Goal: Information Seeking & Learning: Compare options

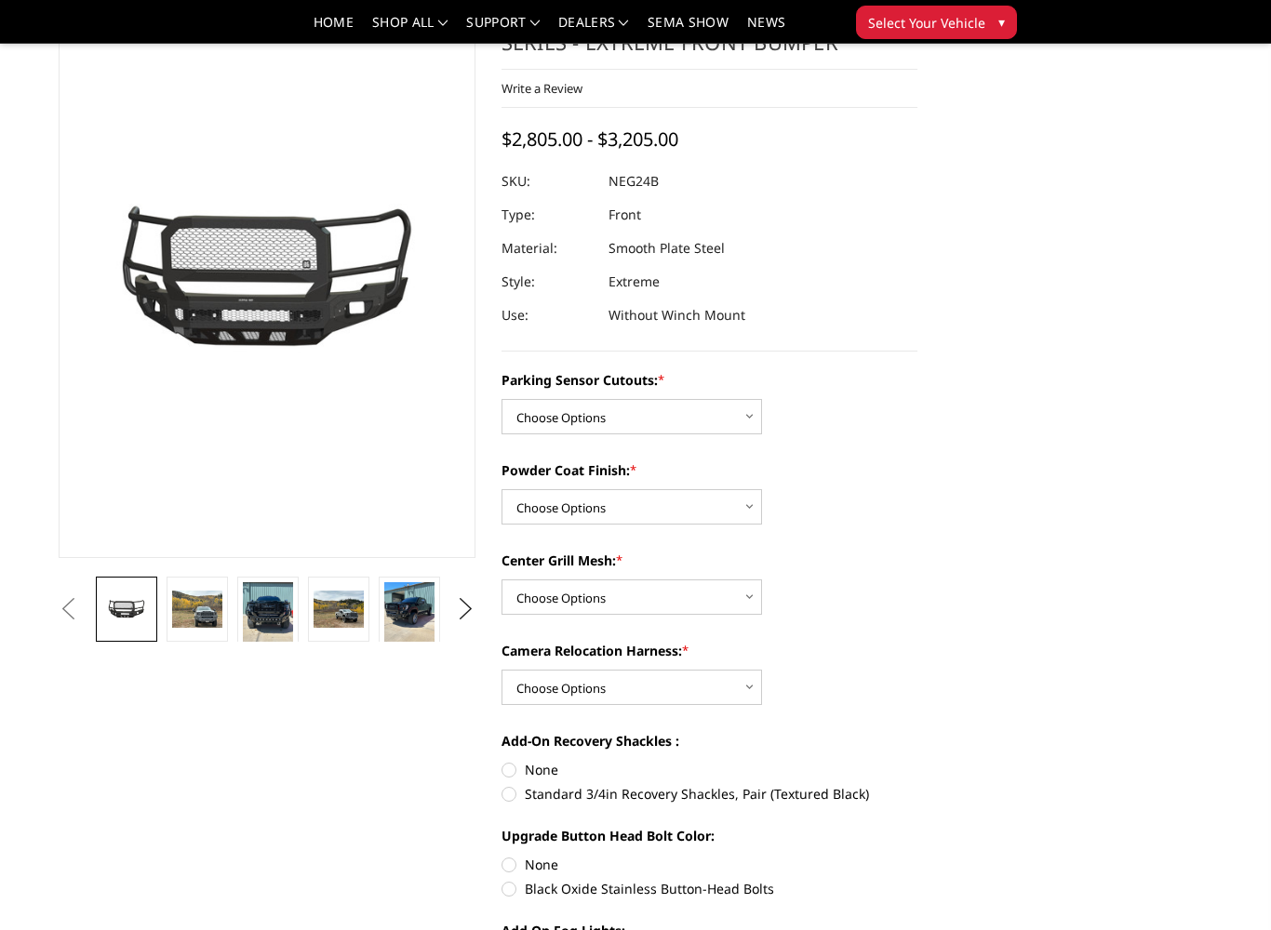
scroll to position [177, 0]
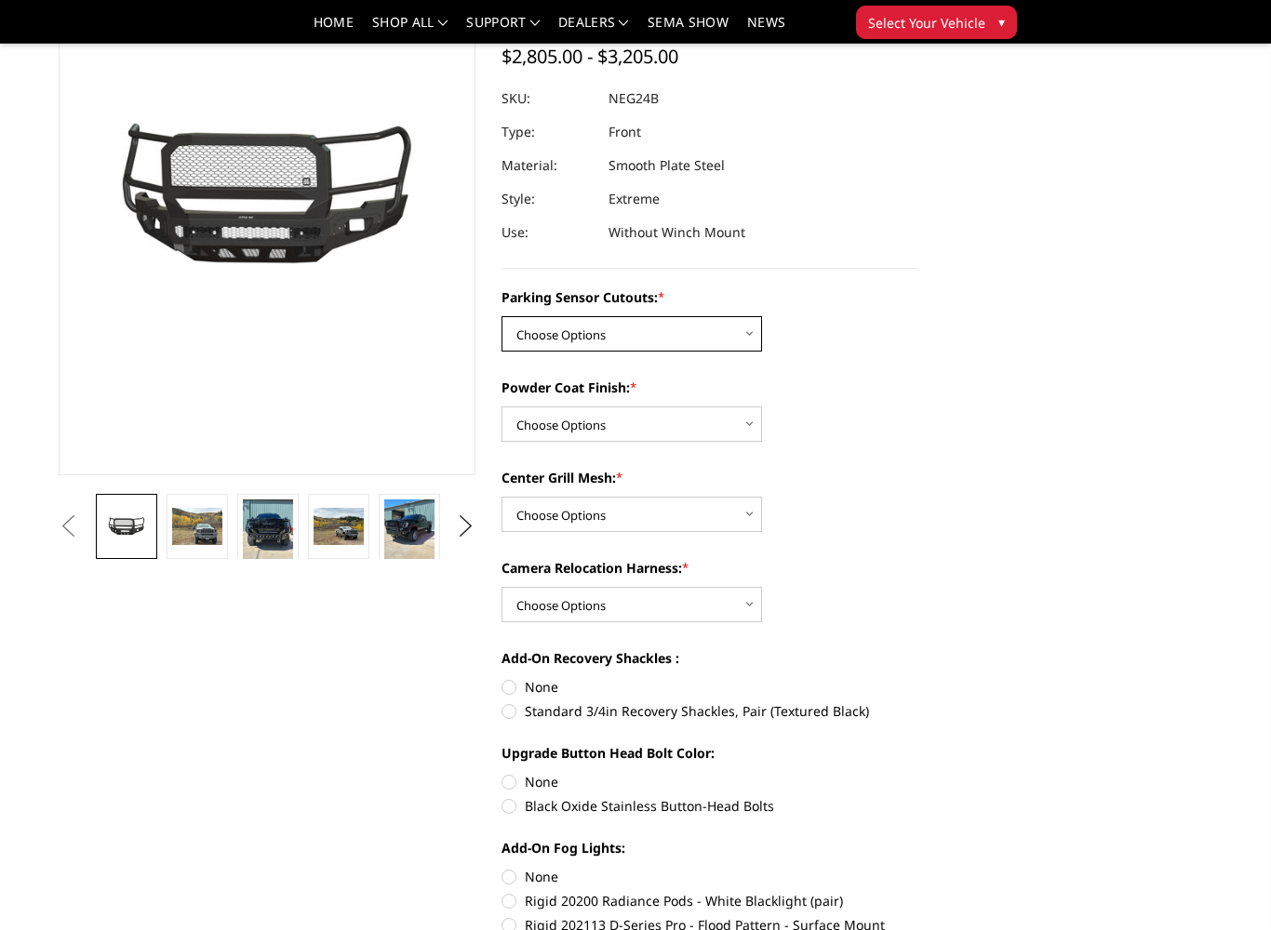
select select "2874"
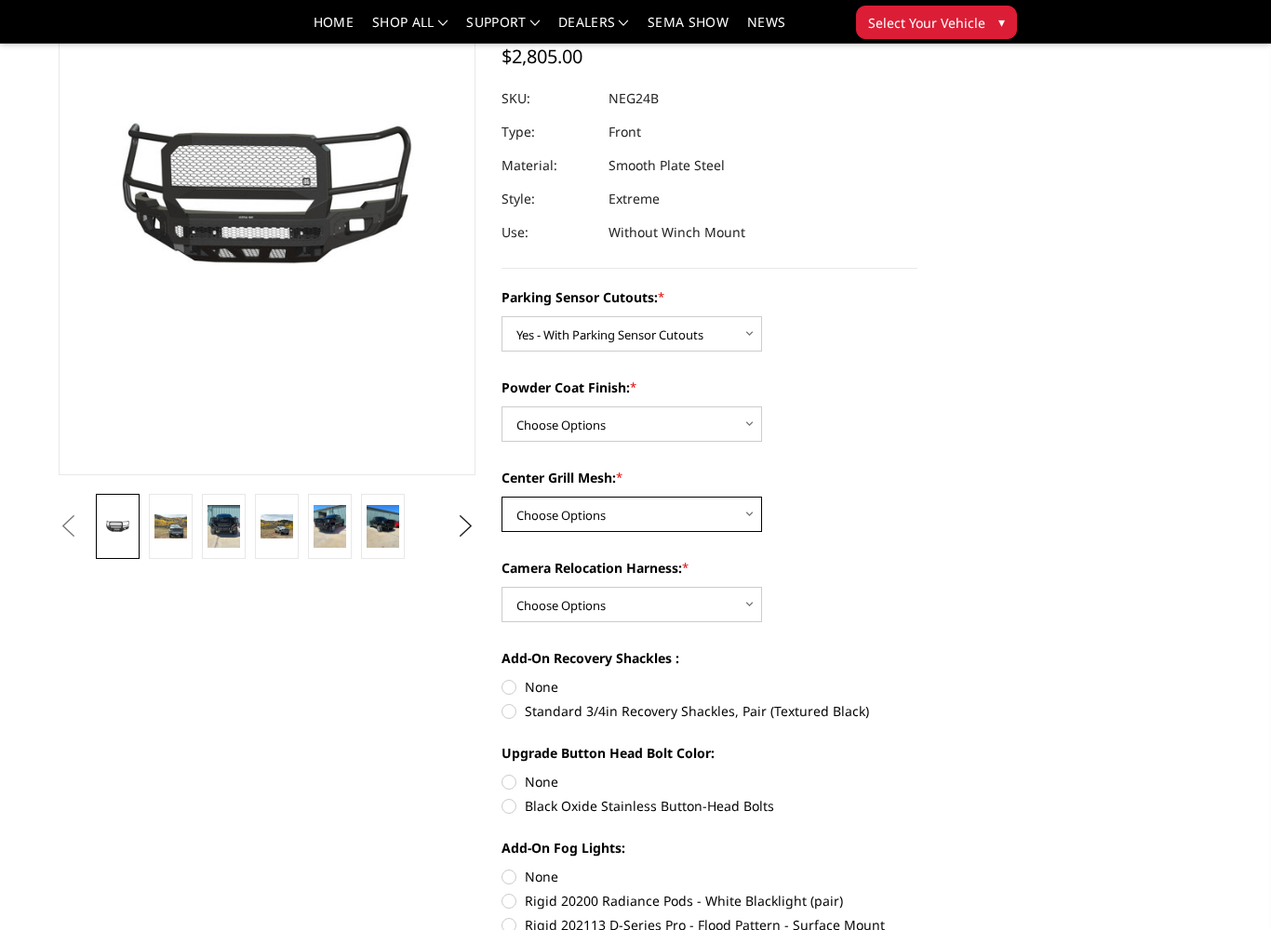
select select "2878"
select select "2879"
select select "2876"
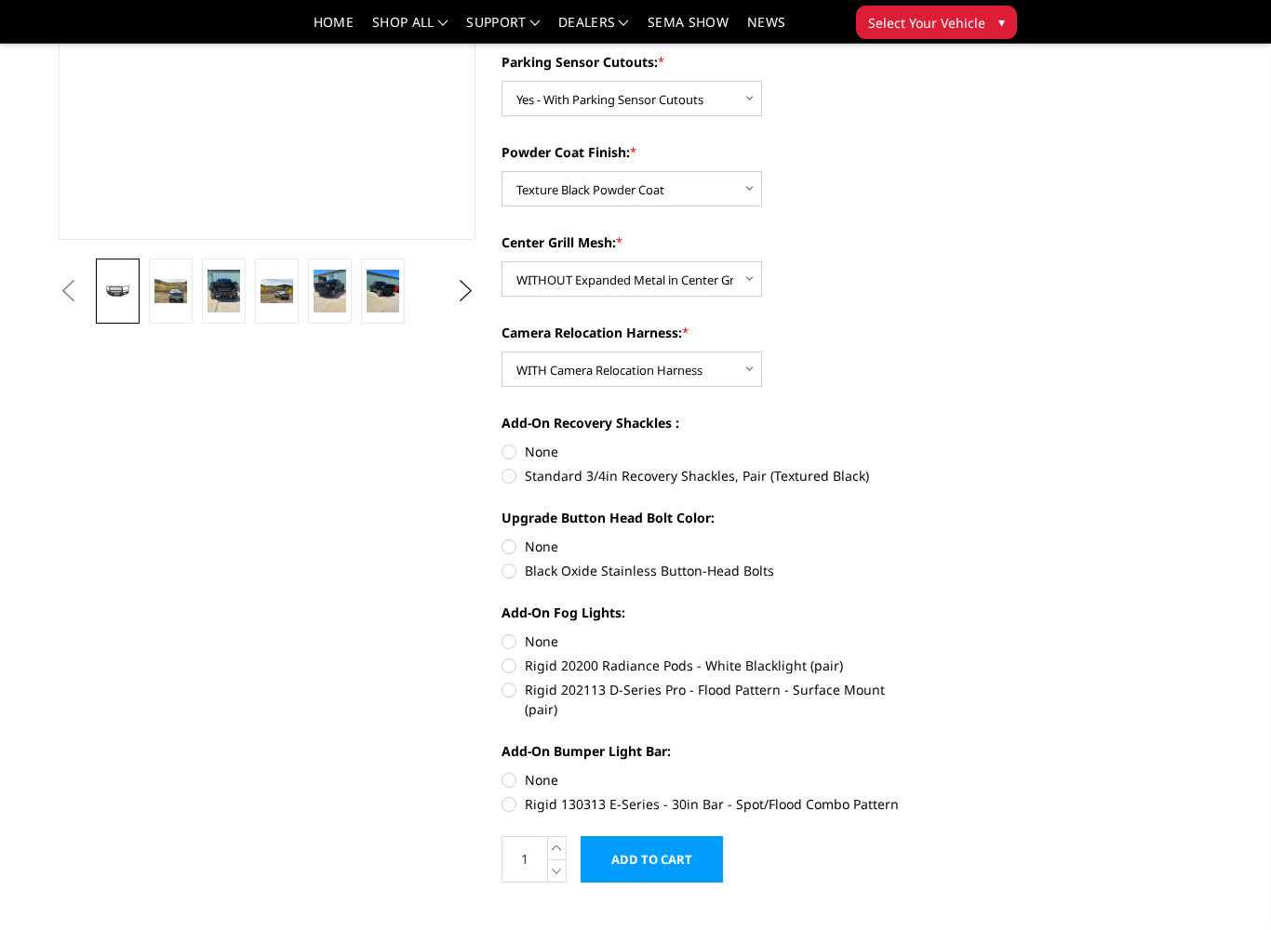
scroll to position [426, 0]
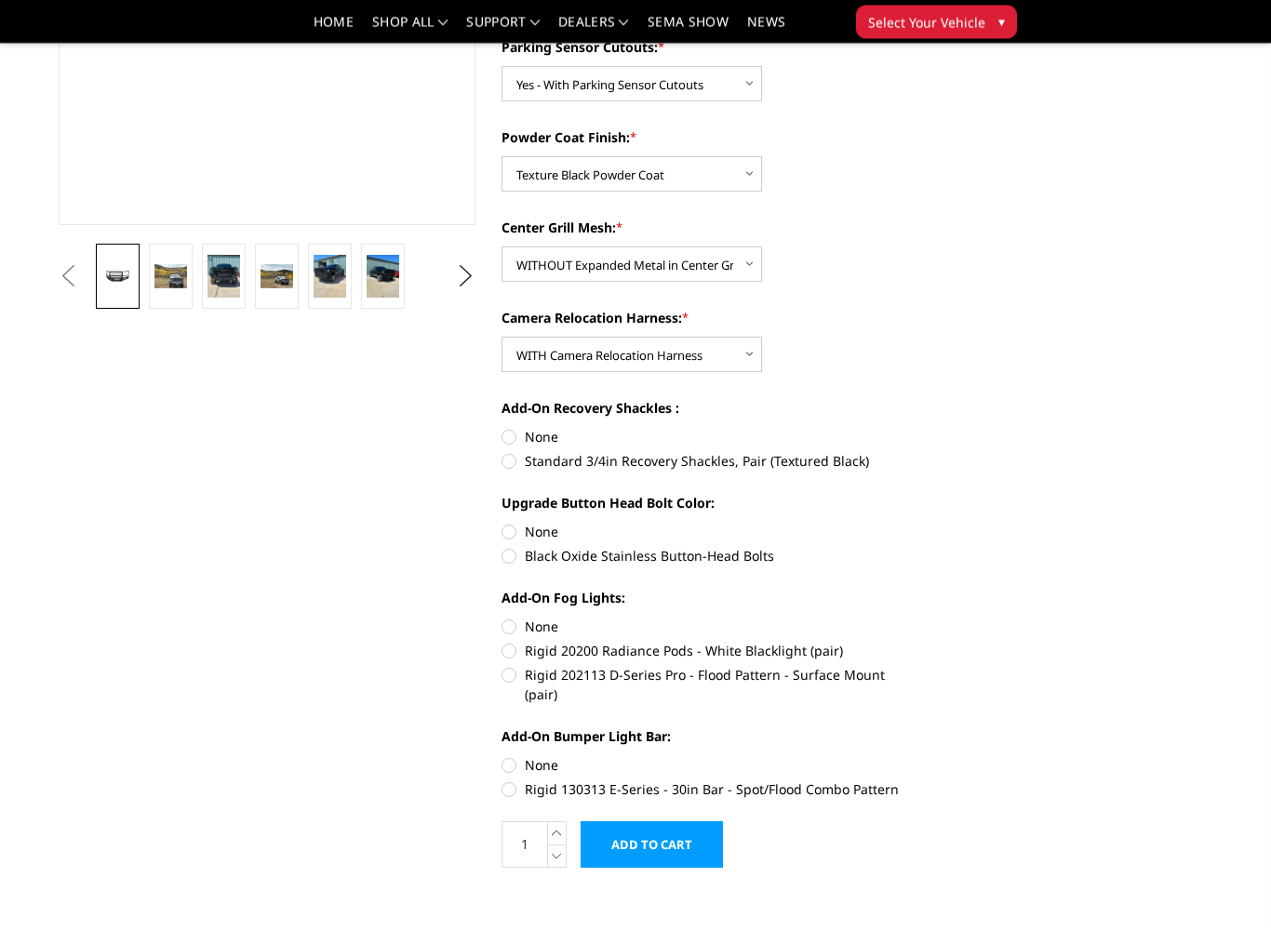
click at [505, 467] on label "Standard 3/4in Recovery Shackles, Pair (Textured Black)" at bounding box center [709, 462] width 417 height 20
click at [917, 429] on input "Standard 3/4in Recovery Shackles, Pair (Textured Black)" at bounding box center [917, 428] width 1 height 1
radio input "true"
click at [508, 655] on label "Rigid 20200 Radiance Pods - White Blacklight (pair)" at bounding box center [709, 651] width 417 height 20
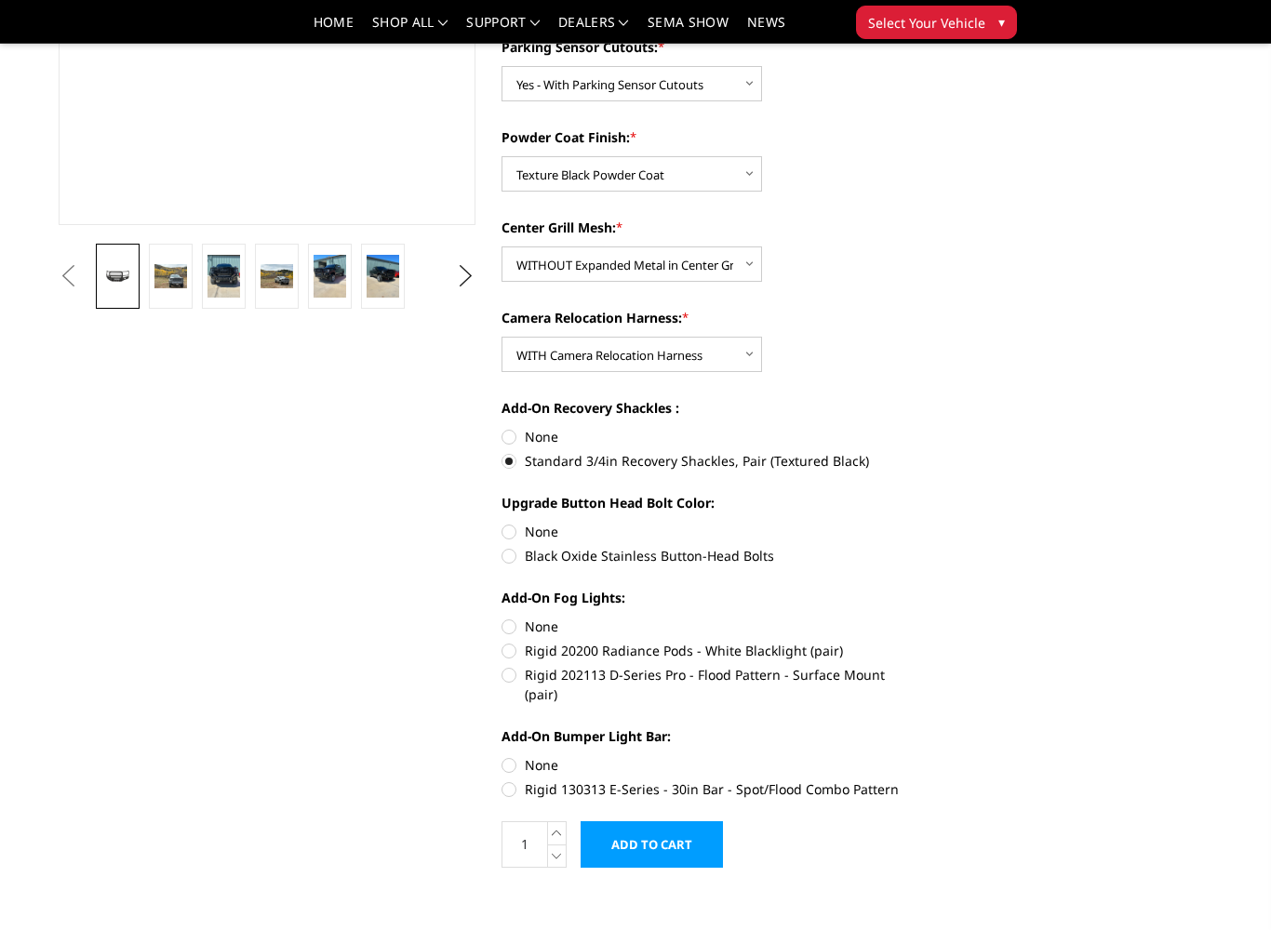
click at [917, 618] on input "Rigid 20200 Radiance Pods - White Blacklight (pair)" at bounding box center [917, 617] width 1 height 1
radio input "true"
click at [510, 755] on label "None" at bounding box center [709, 765] width 417 height 20
click at [502, 755] on input "None" at bounding box center [501, 755] width 1 height 1
radio input "true"
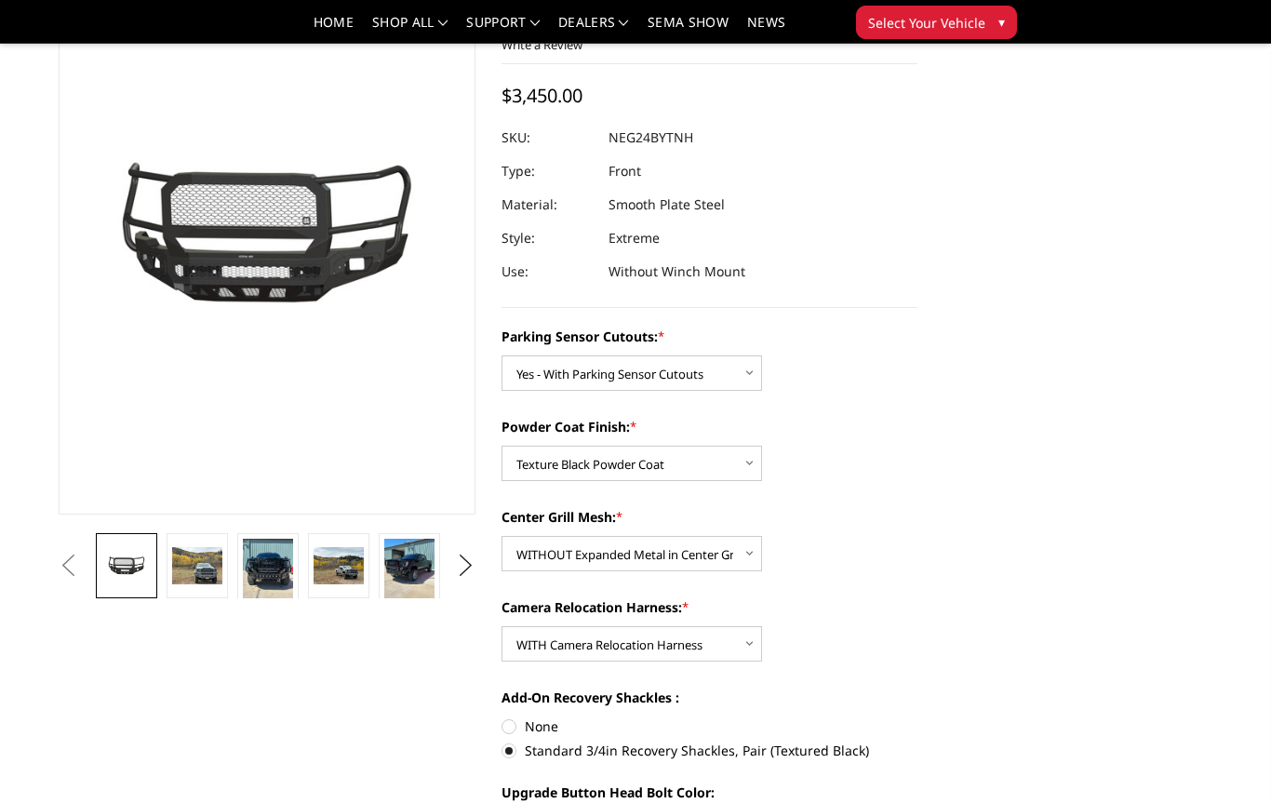
scroll to position [140, 0]
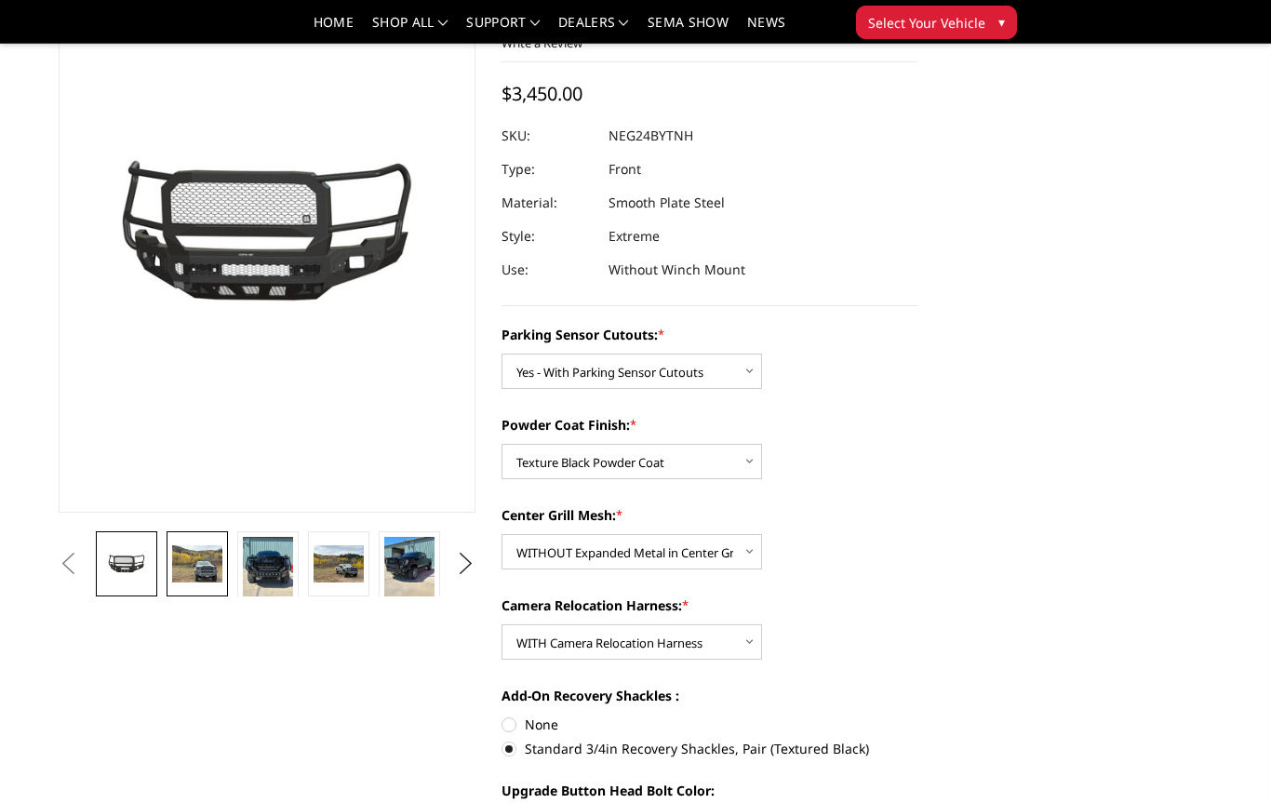
click at [203, 571] on img at bounding box center [197, 564] width 50 height 38
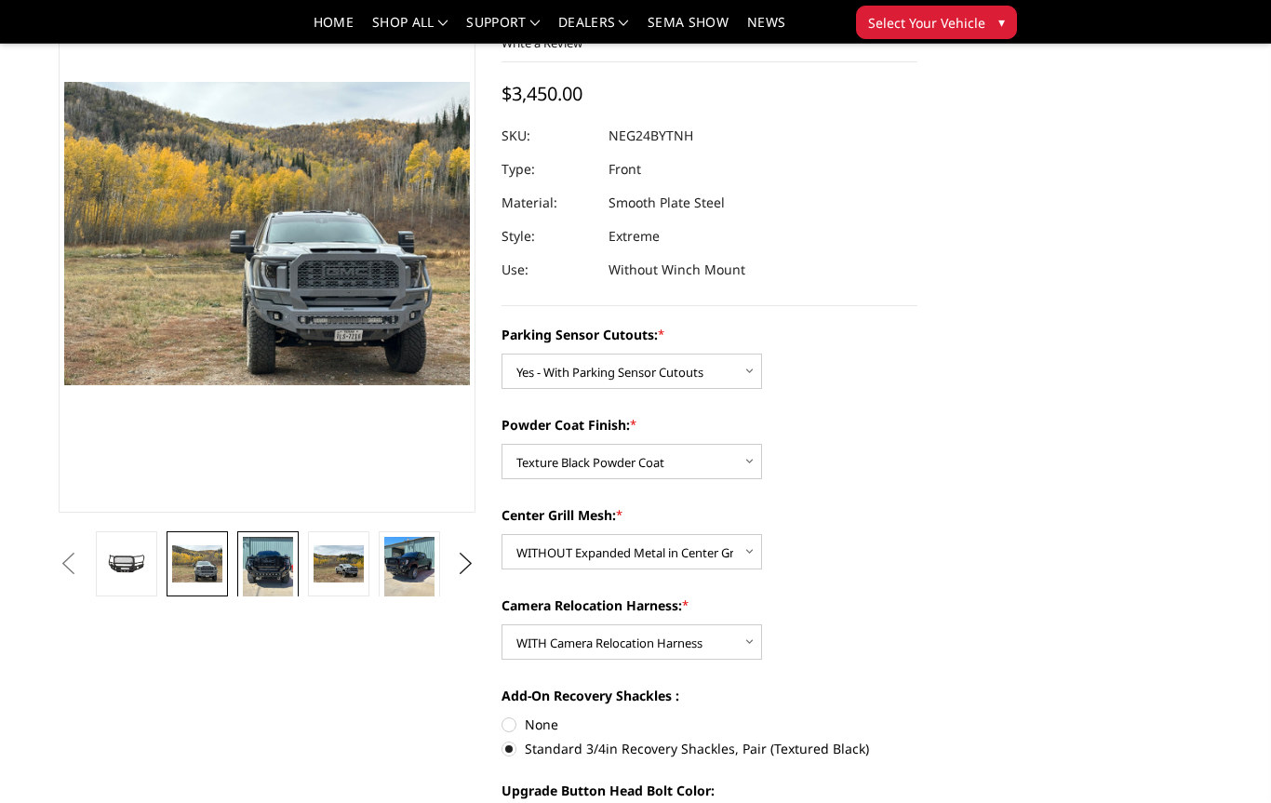
click at [252, 566] on img at bounding box center [268, 570] width 50 height 67
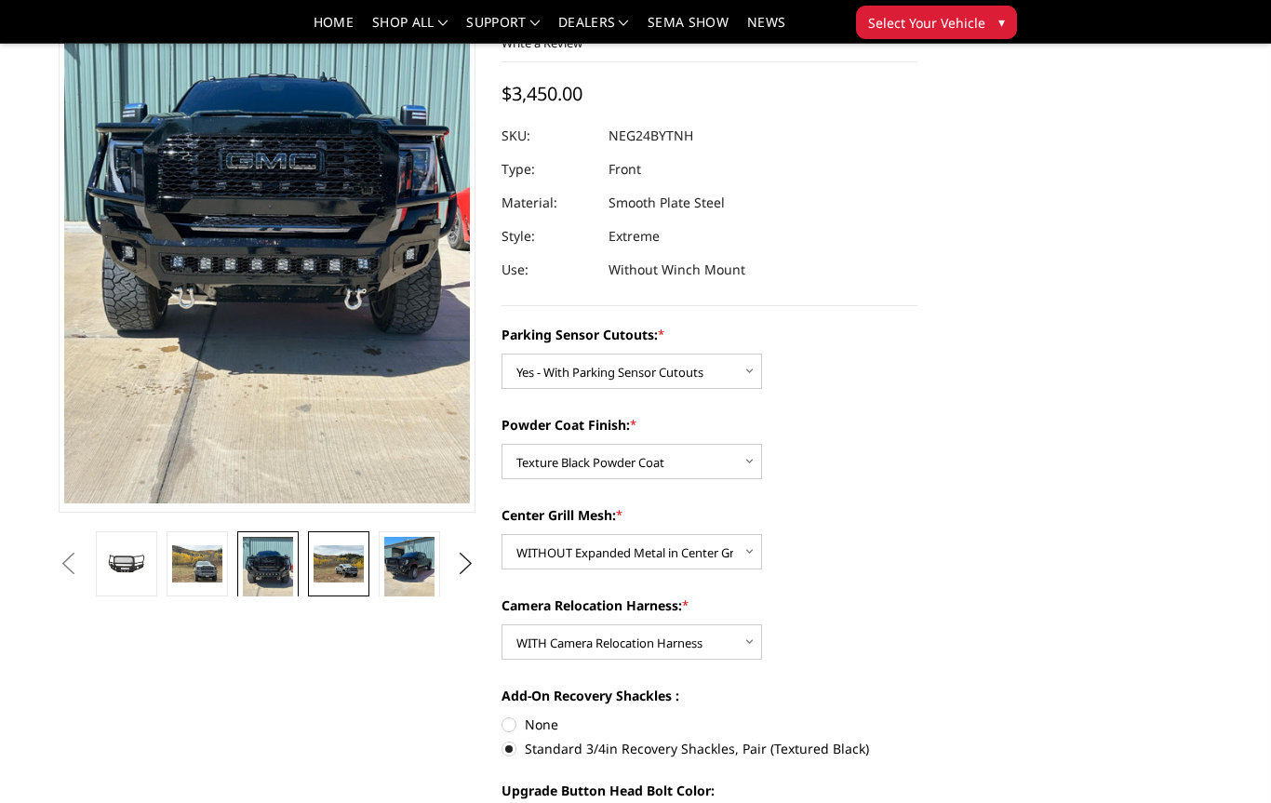
click at [319, 574] on img at bounding box center [338, 564] width 50 height 38
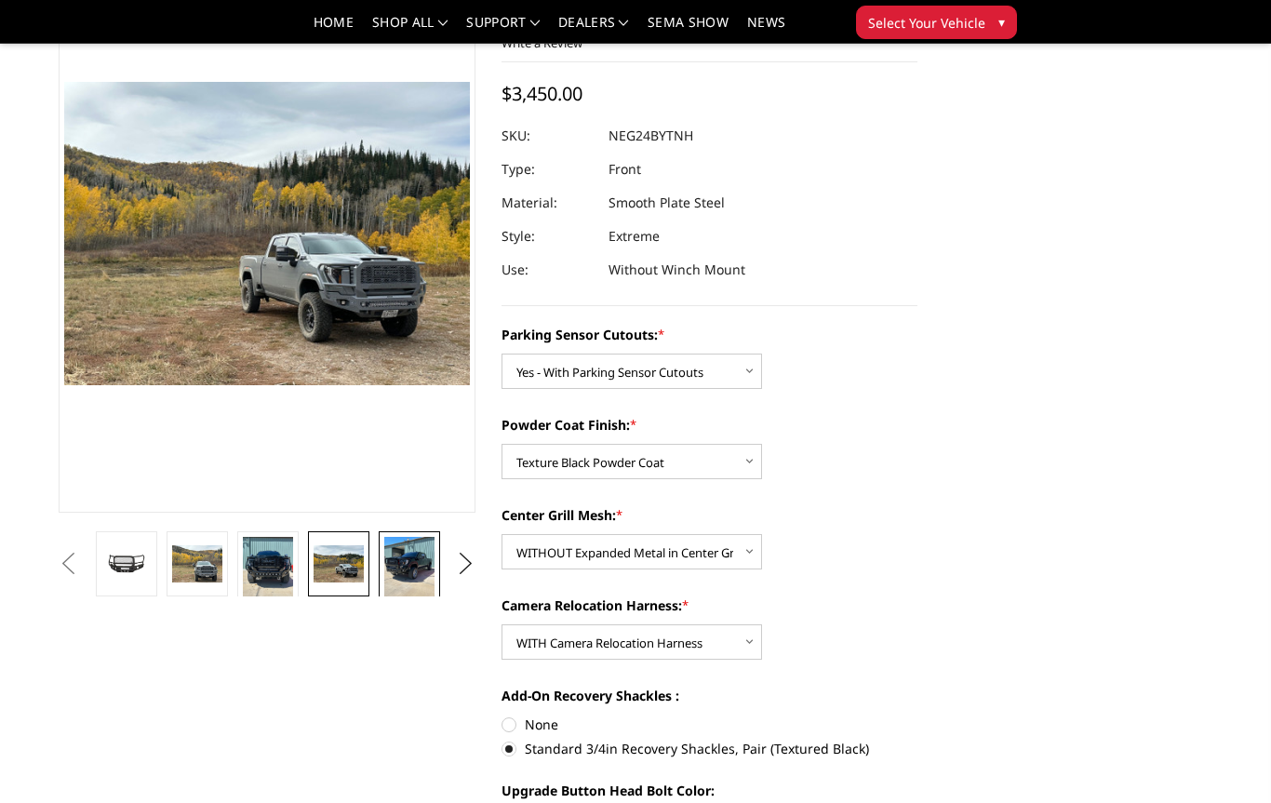
click at [408, 579] on img at bounding box center [409, 570] width 50 height 67
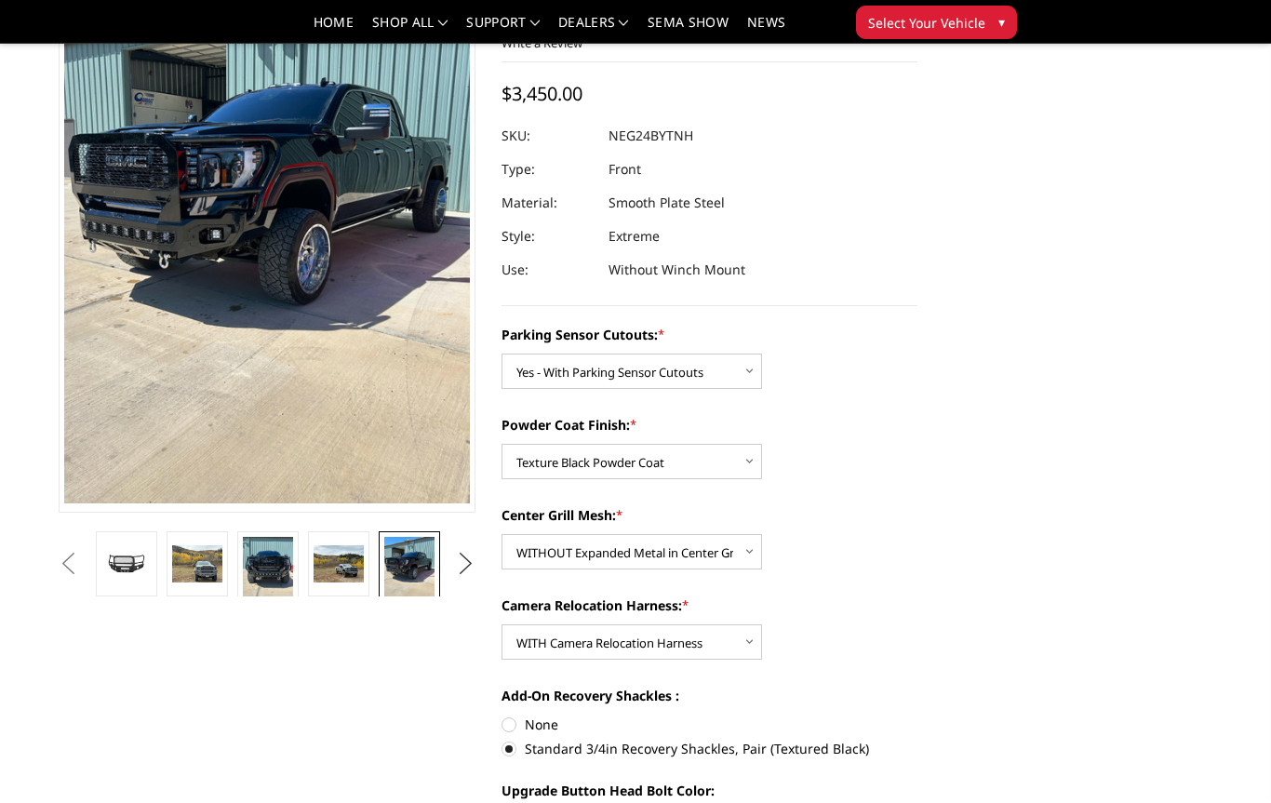
click at [465, 563] on button "Next" at bounding box center [465, 564] width 28 height 28
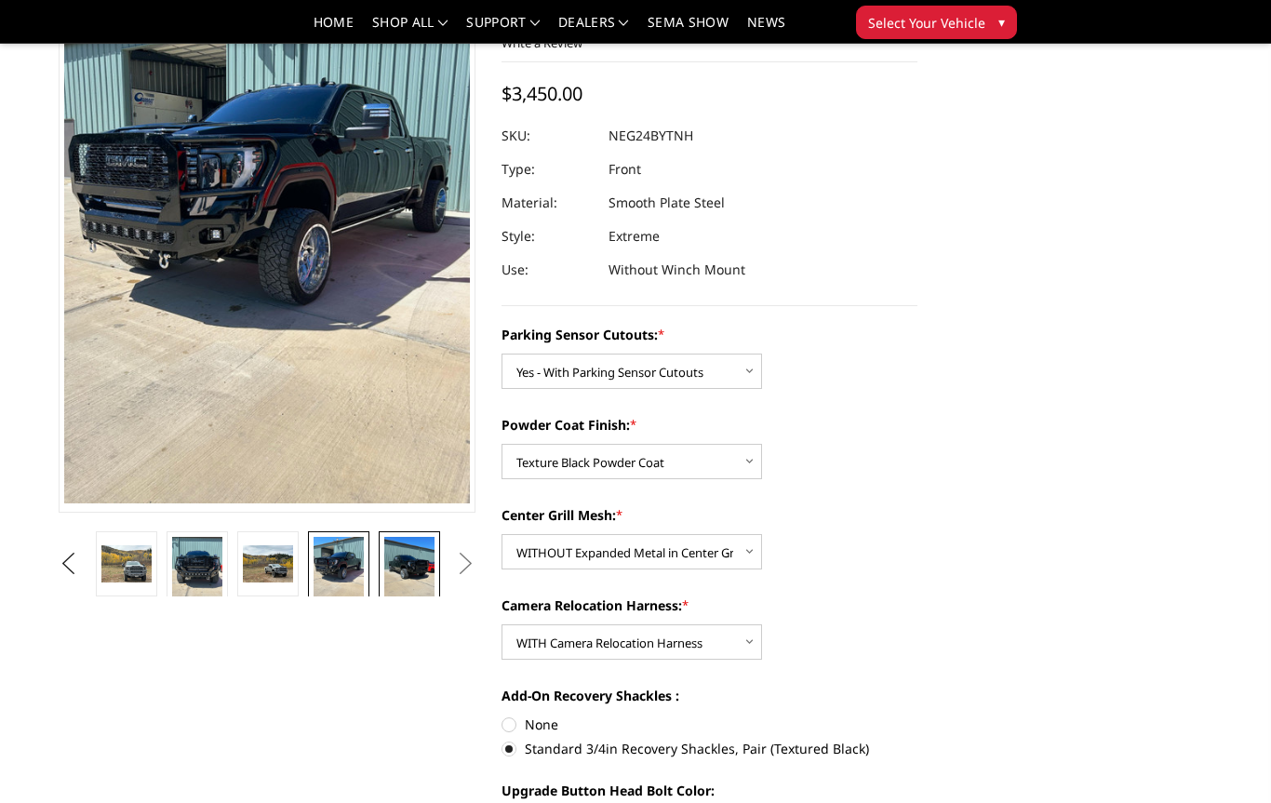
click at [384, 579] on img at bounding box center [409, 570] width 50 height 67
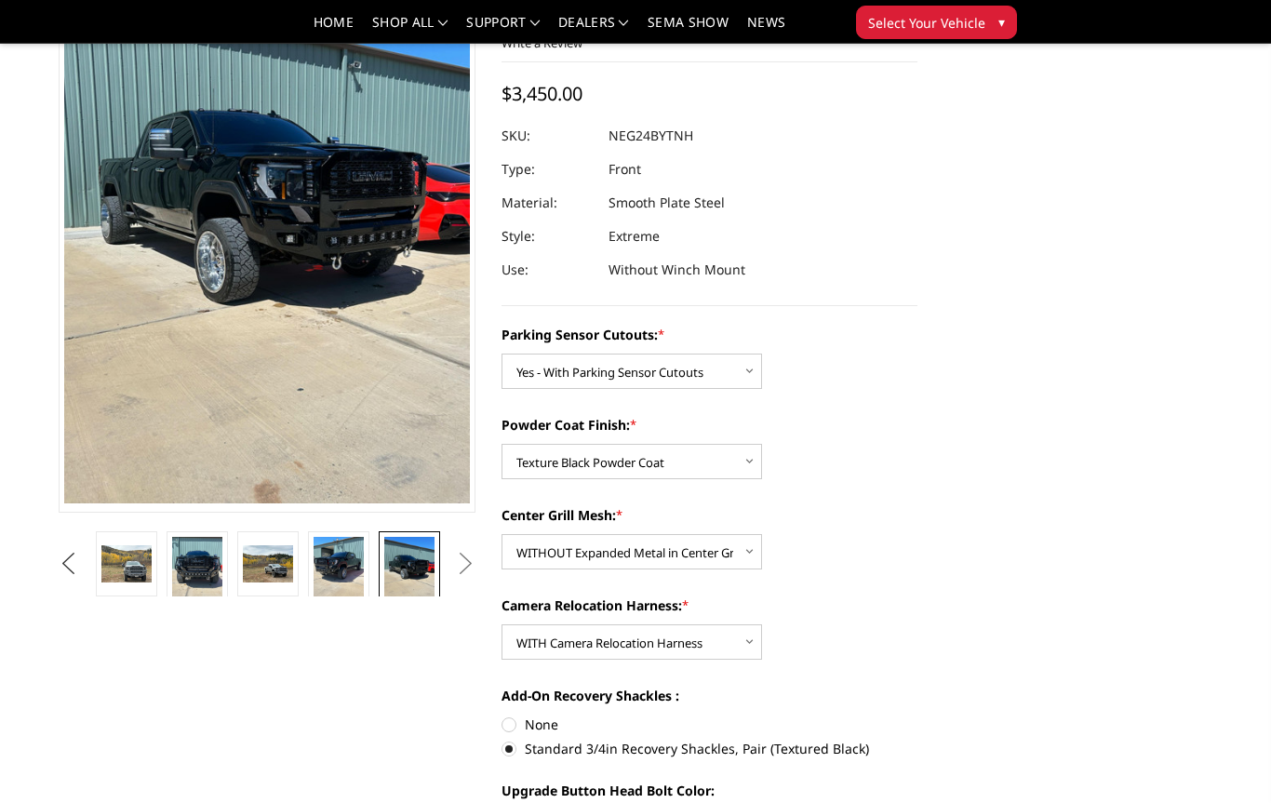
click at [82, 573] on button "Previous" at bounding box center [68, 564] width 28 height 28
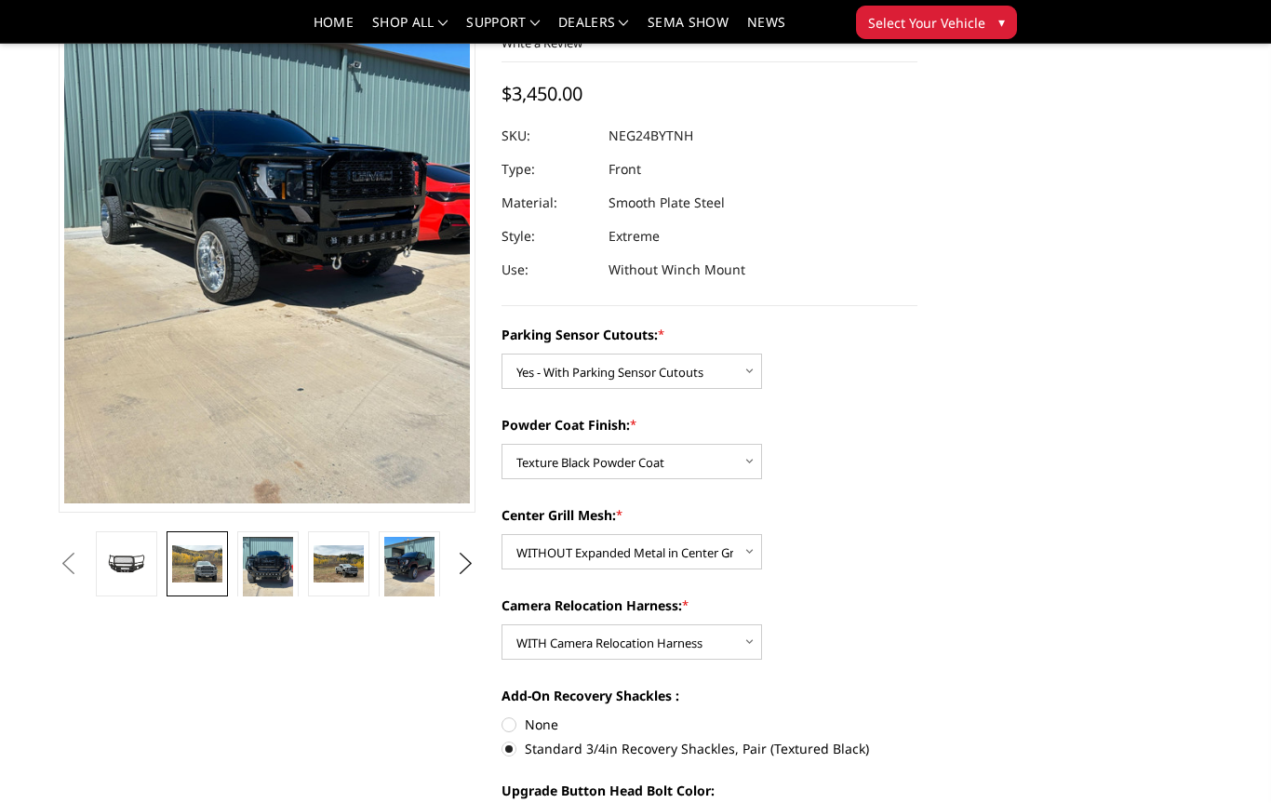
click at [210, 579] on img at bounding box center [197, 564] width 50 height 38
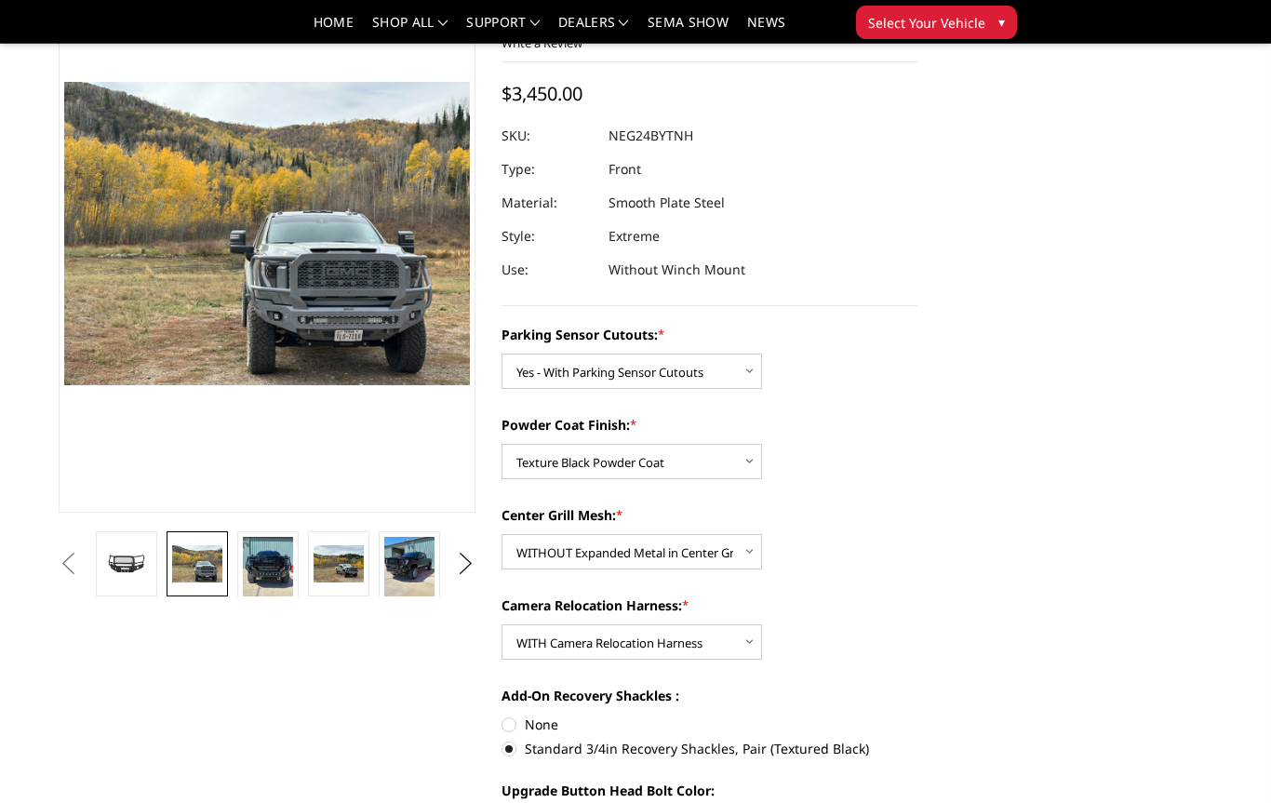
click at [65, 568] on button "Previous" at bounding box center [68, 564] width 28 height 28
click at [65, 569] on button "Previous" at bounding box center [68, 564] width 28 height 28
click at [330, 576] on img at bounding box center [338, 564] width 50 height 38
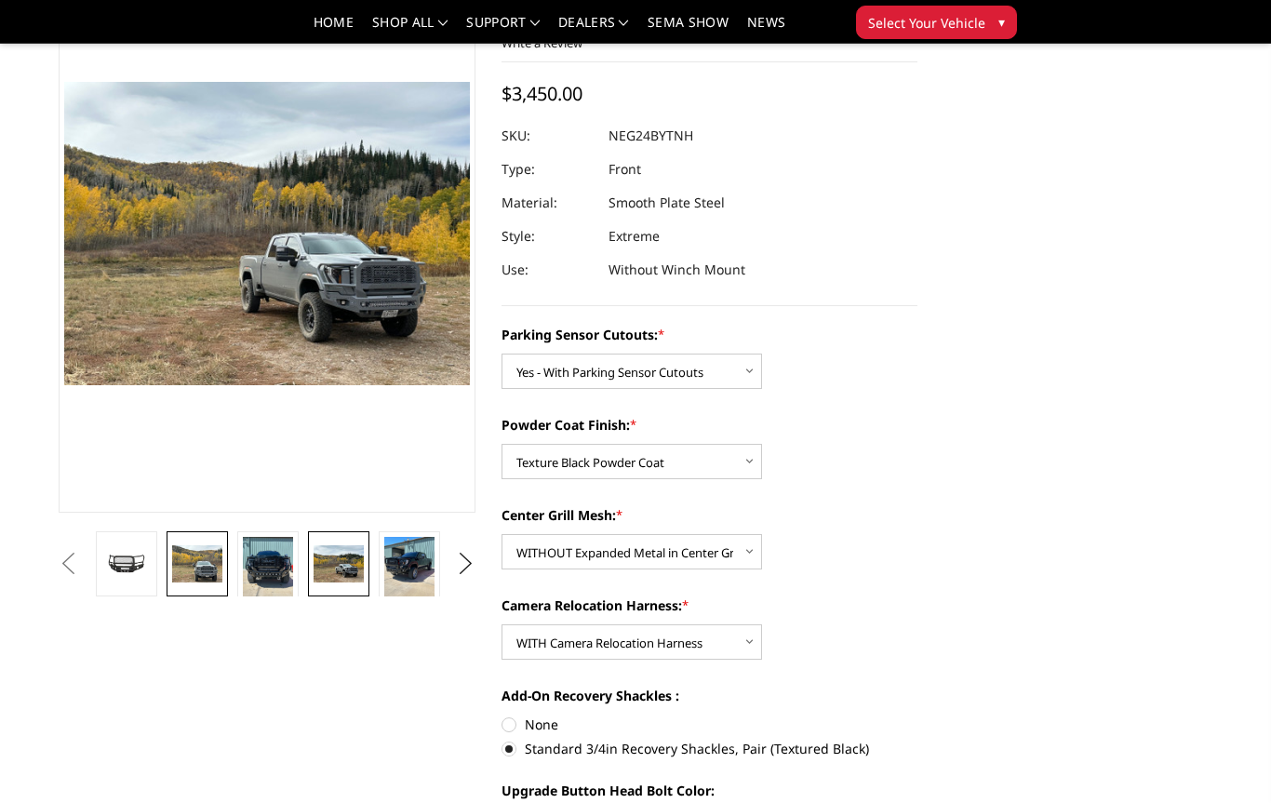
click at [192, 587] on link at bounding box center [196, 563] width 61 height 65
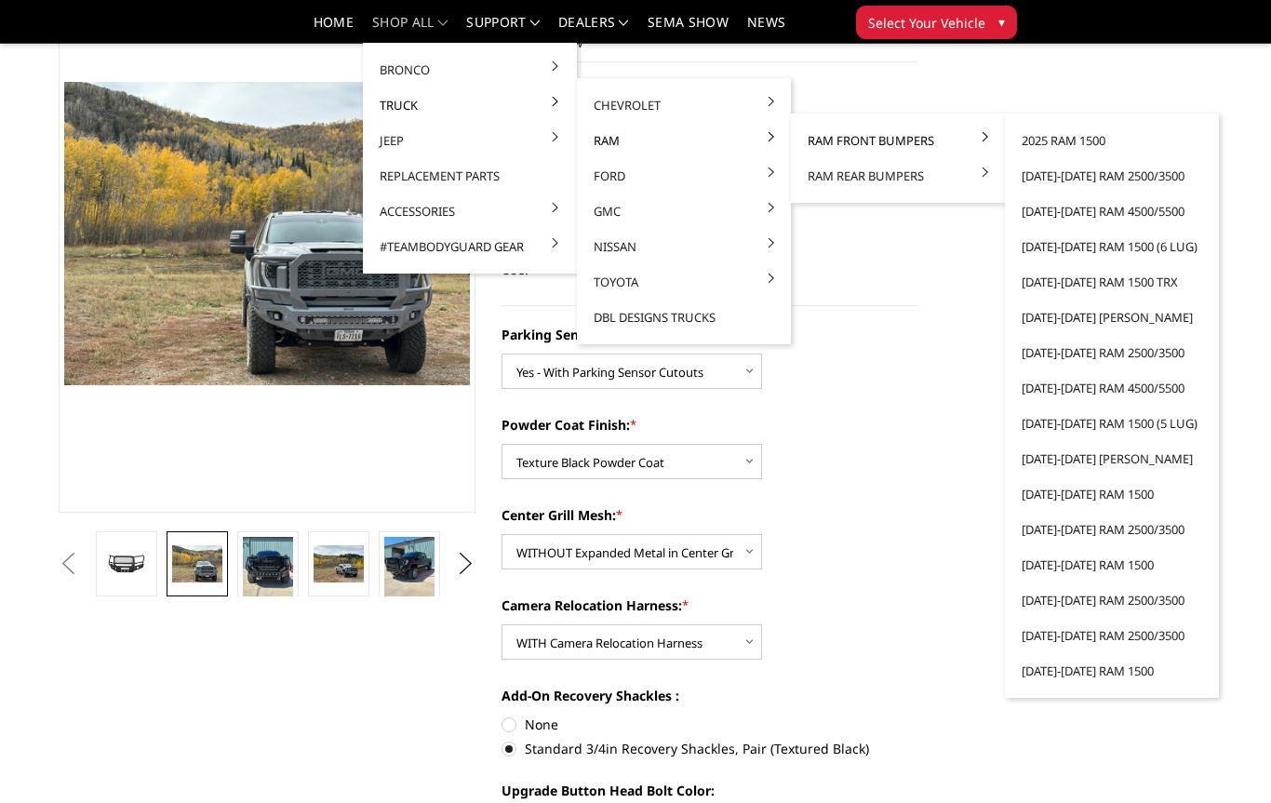
click at [829, 140] on link "Ram Front Bumpers" at bounding box center [897, 140] width 199 height 35
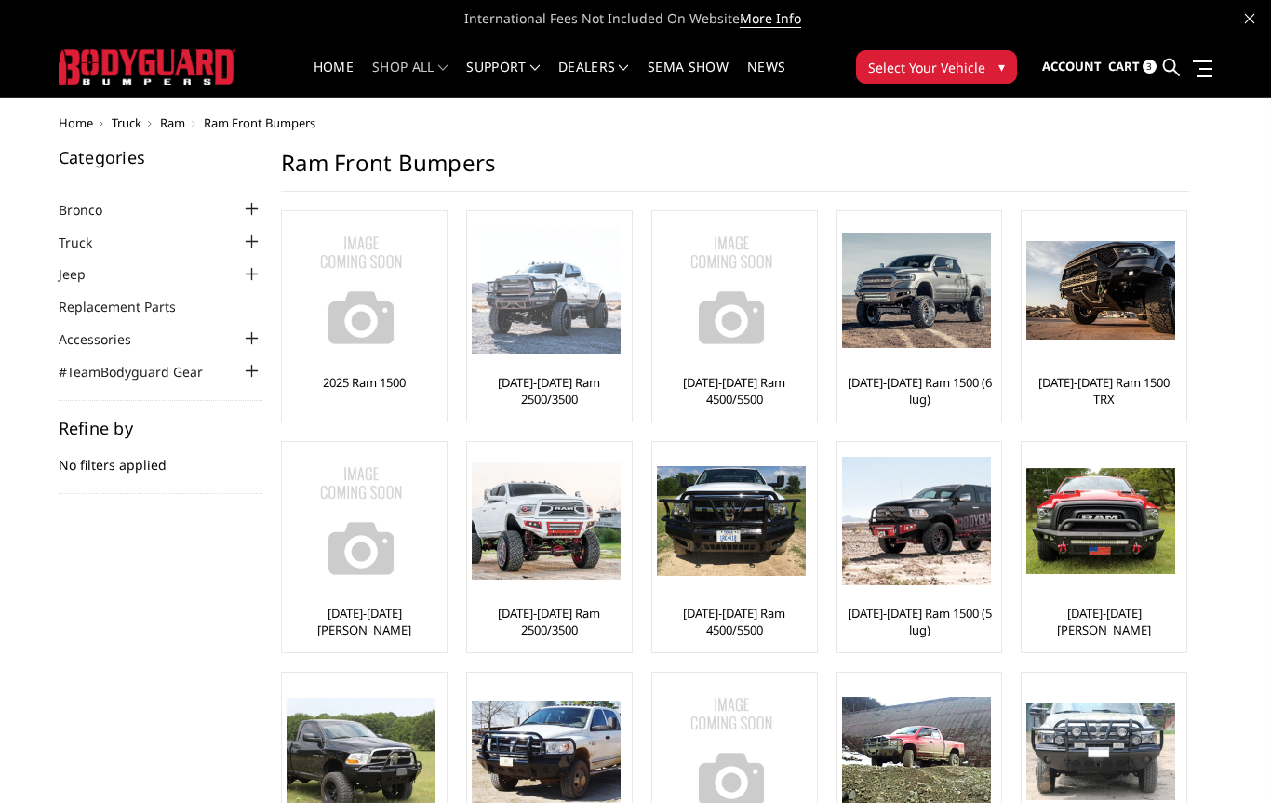
click at [546, 326] on img at bounding box center [546, 290] width 149 height 127
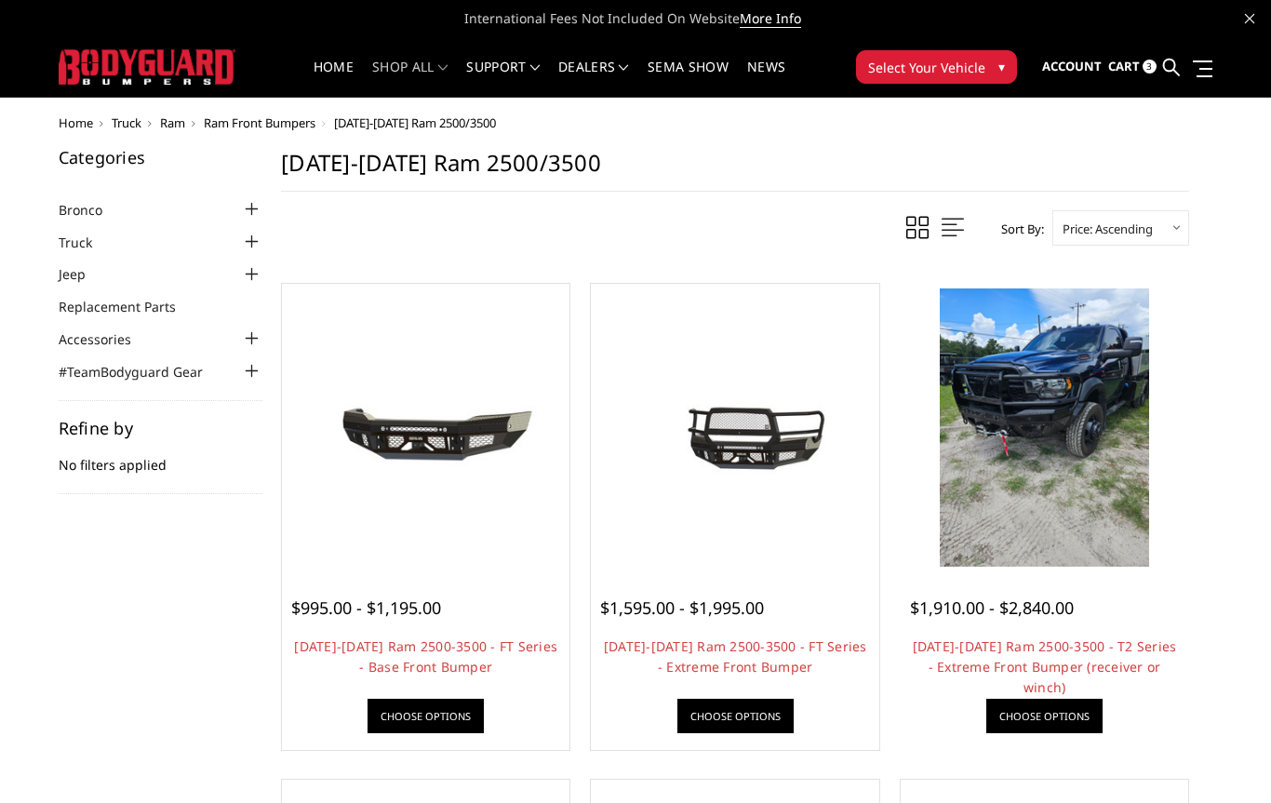
click at [1065, 491] on img at bounding box center [1043, 427] width 209 height 278
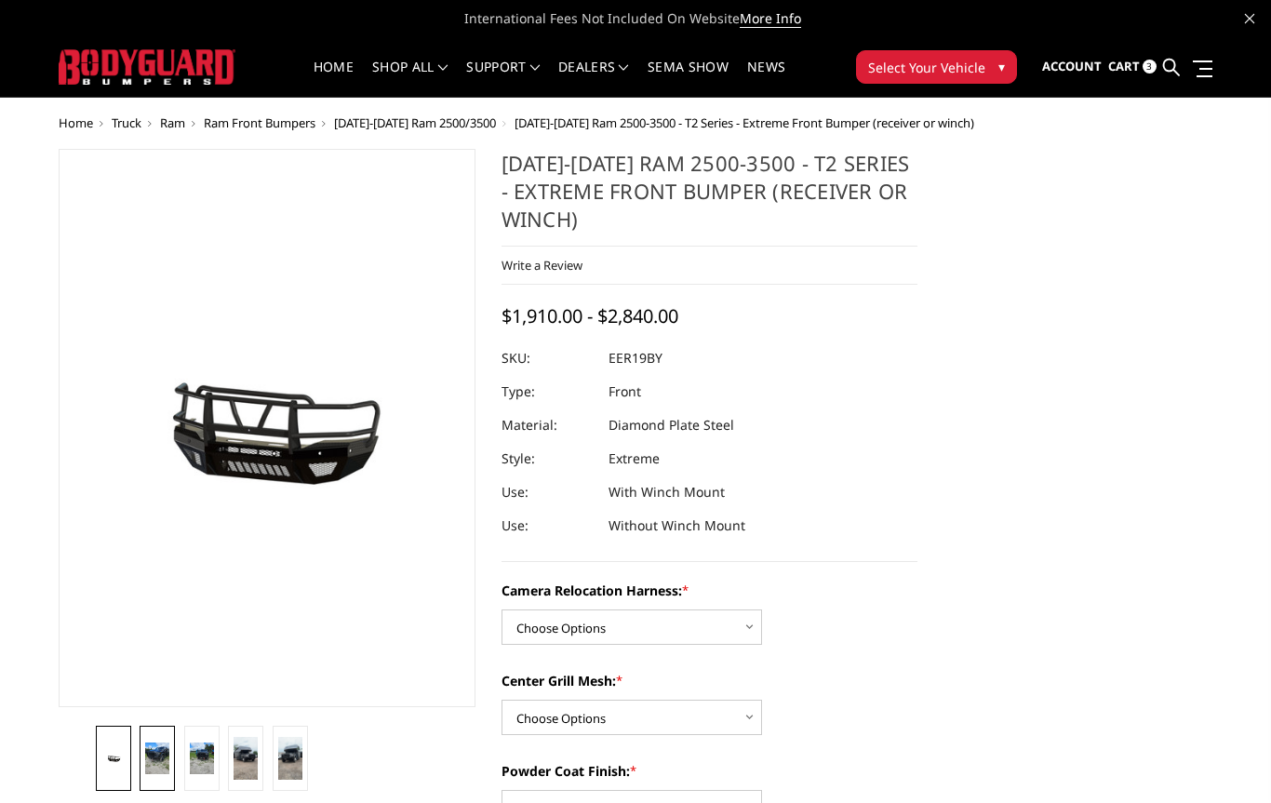
click at [158, 757] on img at bounding box center [157, 758] width 24 height 32
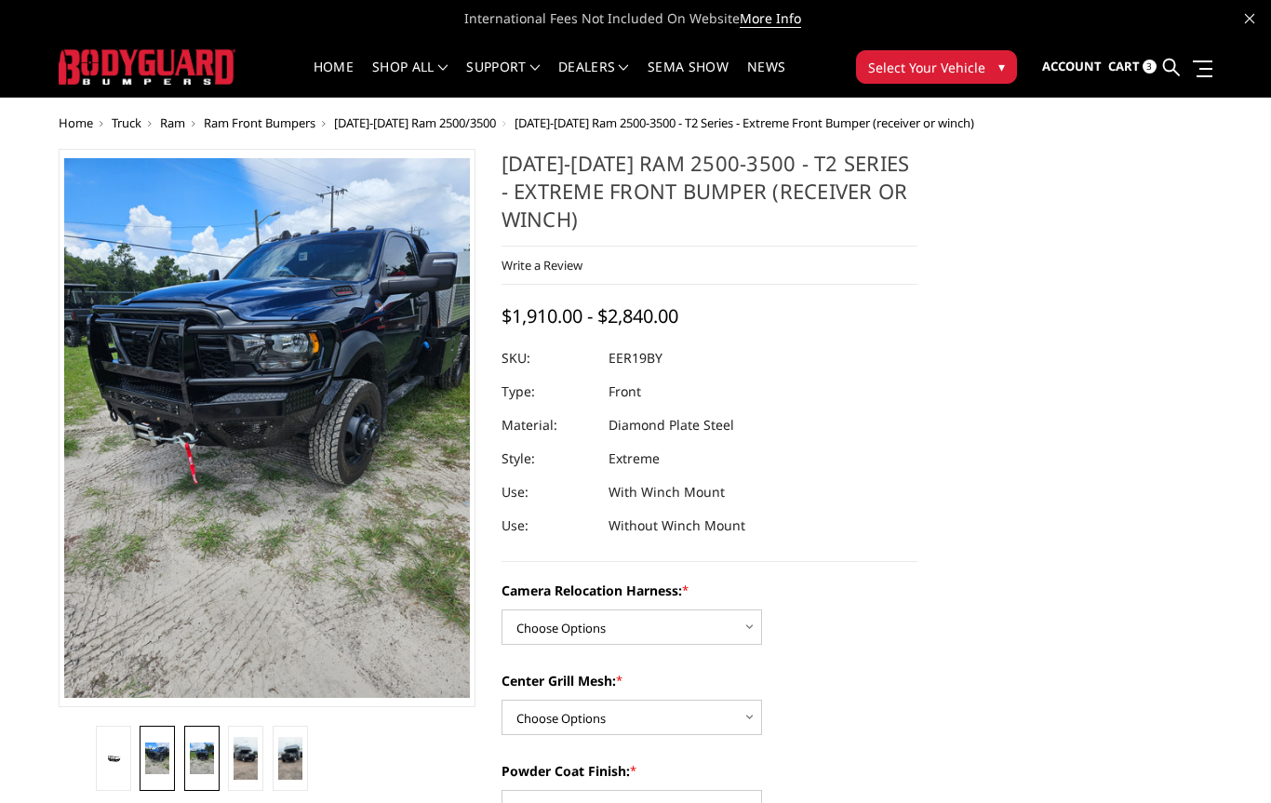
click at [207, 753] on img at bounding box center [202, 758] width 24 height 32
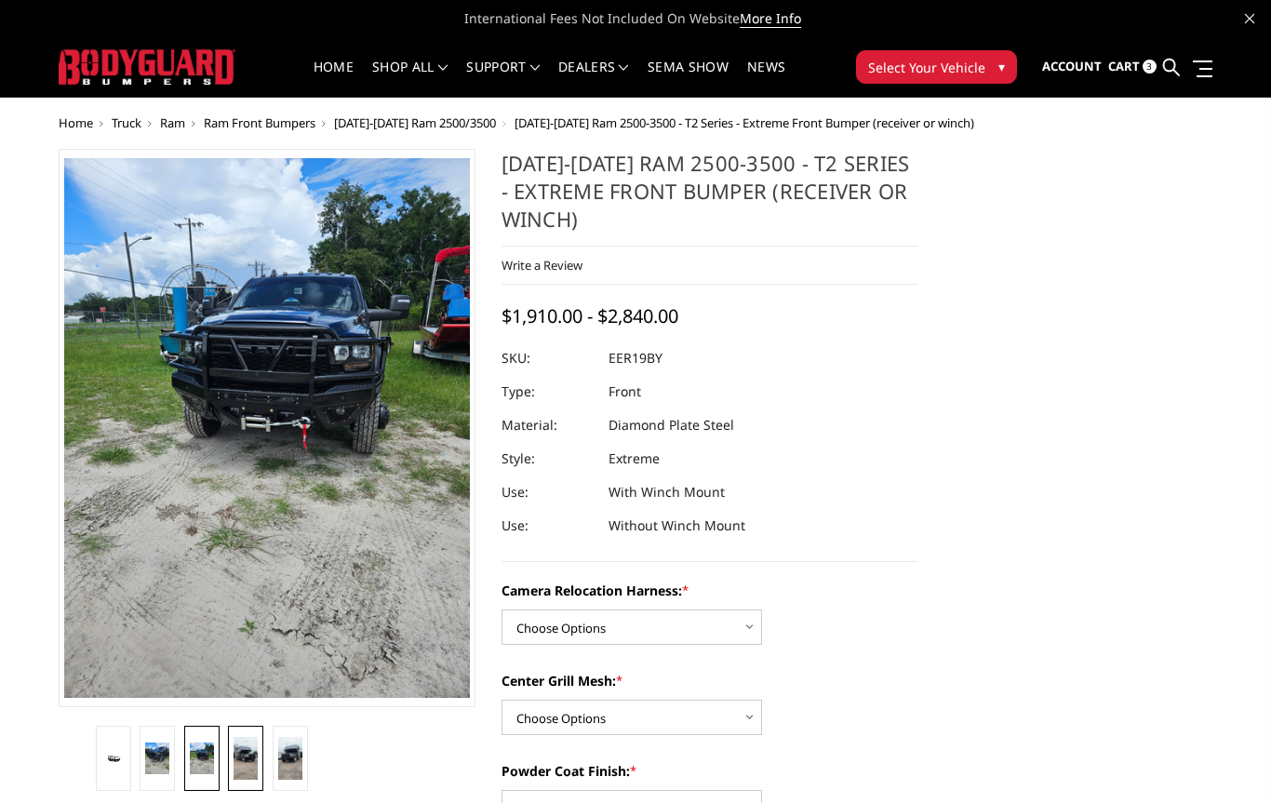
click at [238, 764] on img at bounding box center [245, 758] width 24 height 42
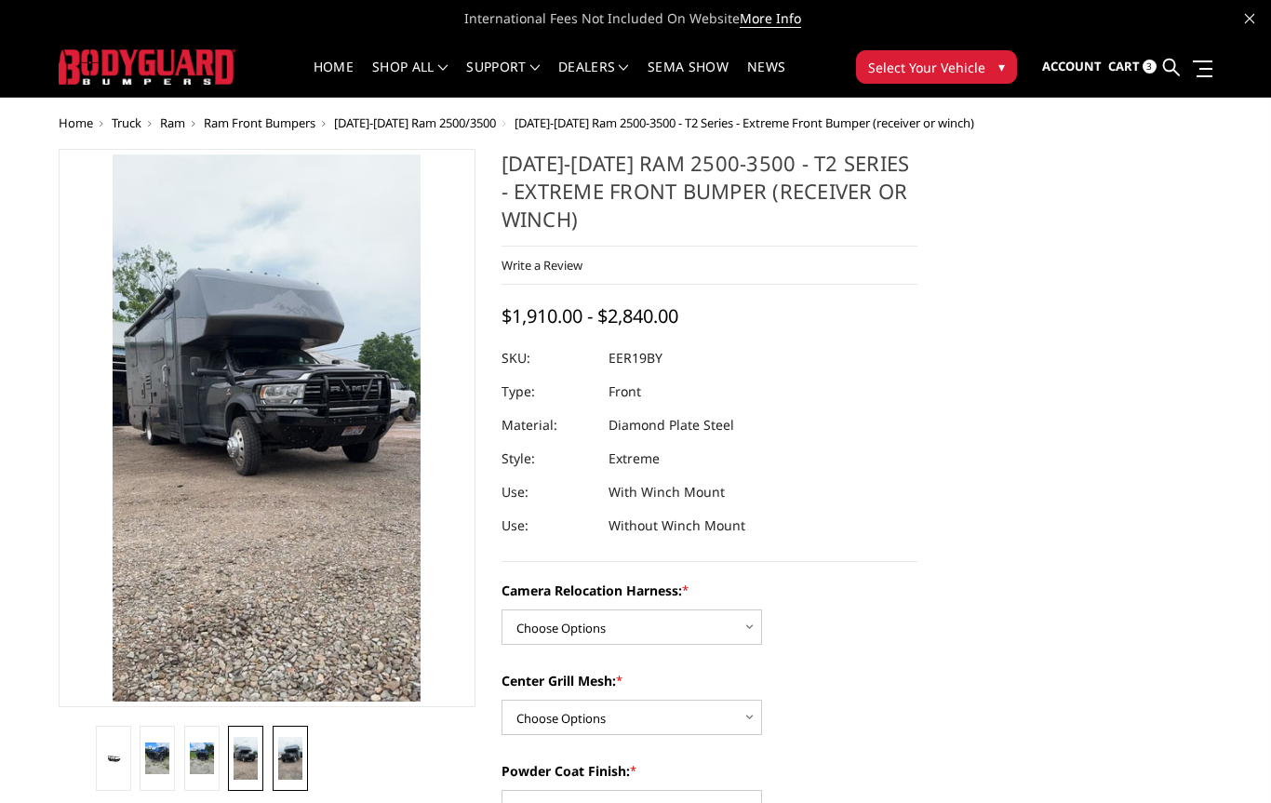
click at [296, 769] on img at bounding box center [290, 758] width 24 height 42
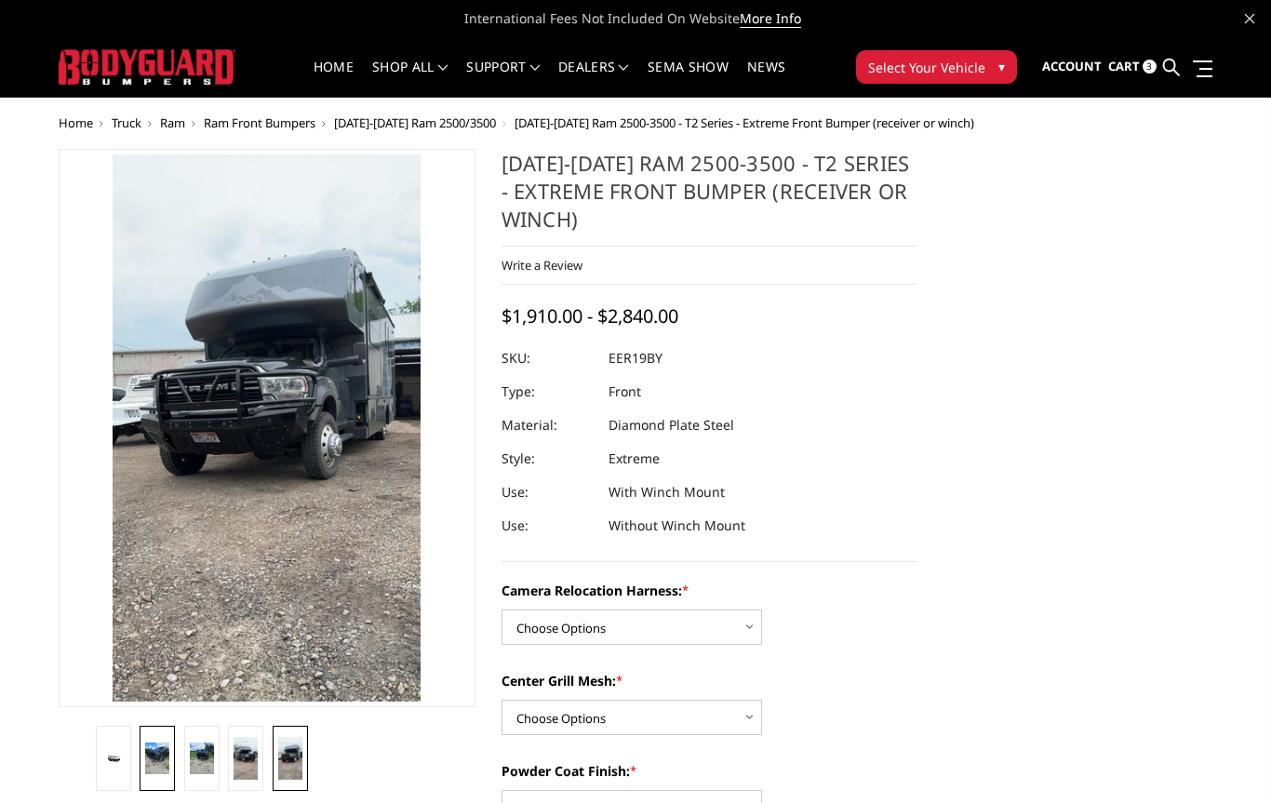
click at [166, 774] on img at bounding box center [157, 758] width 24 height 32
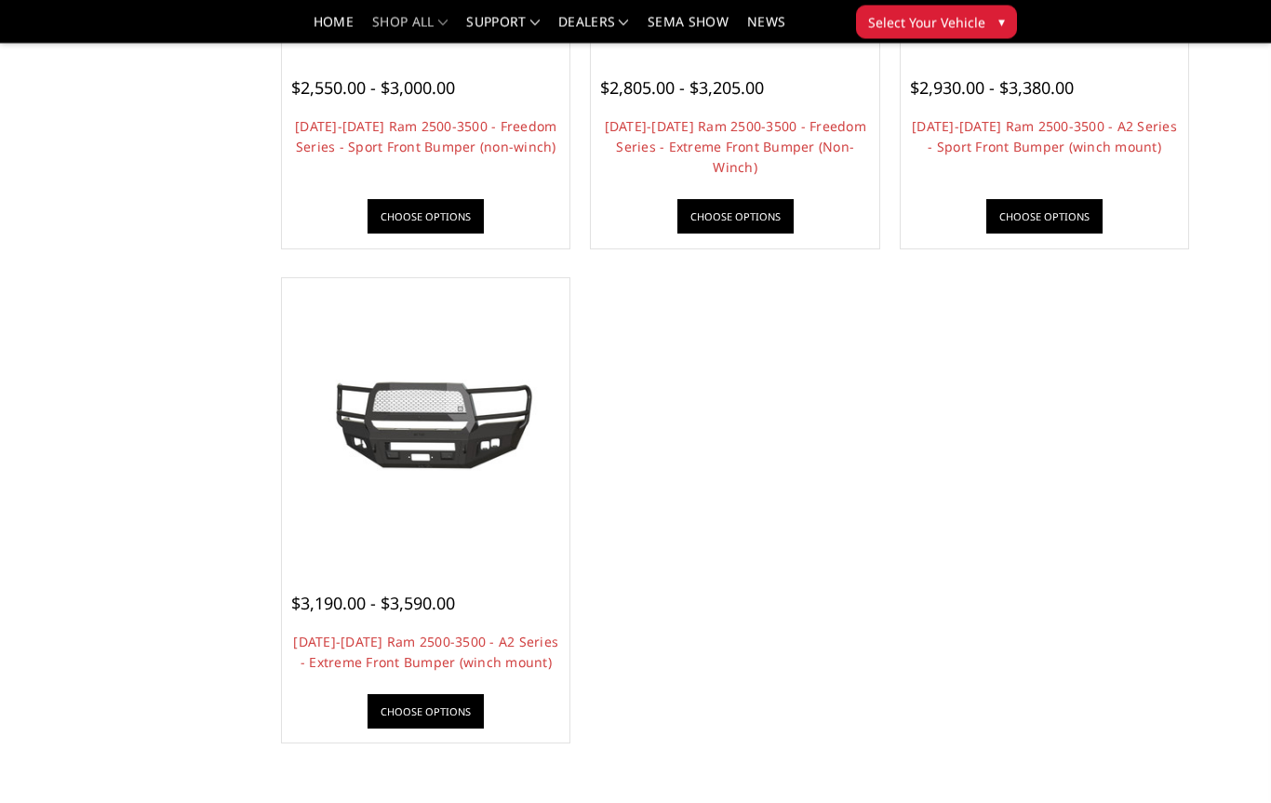
scroll to position [1484, 0]
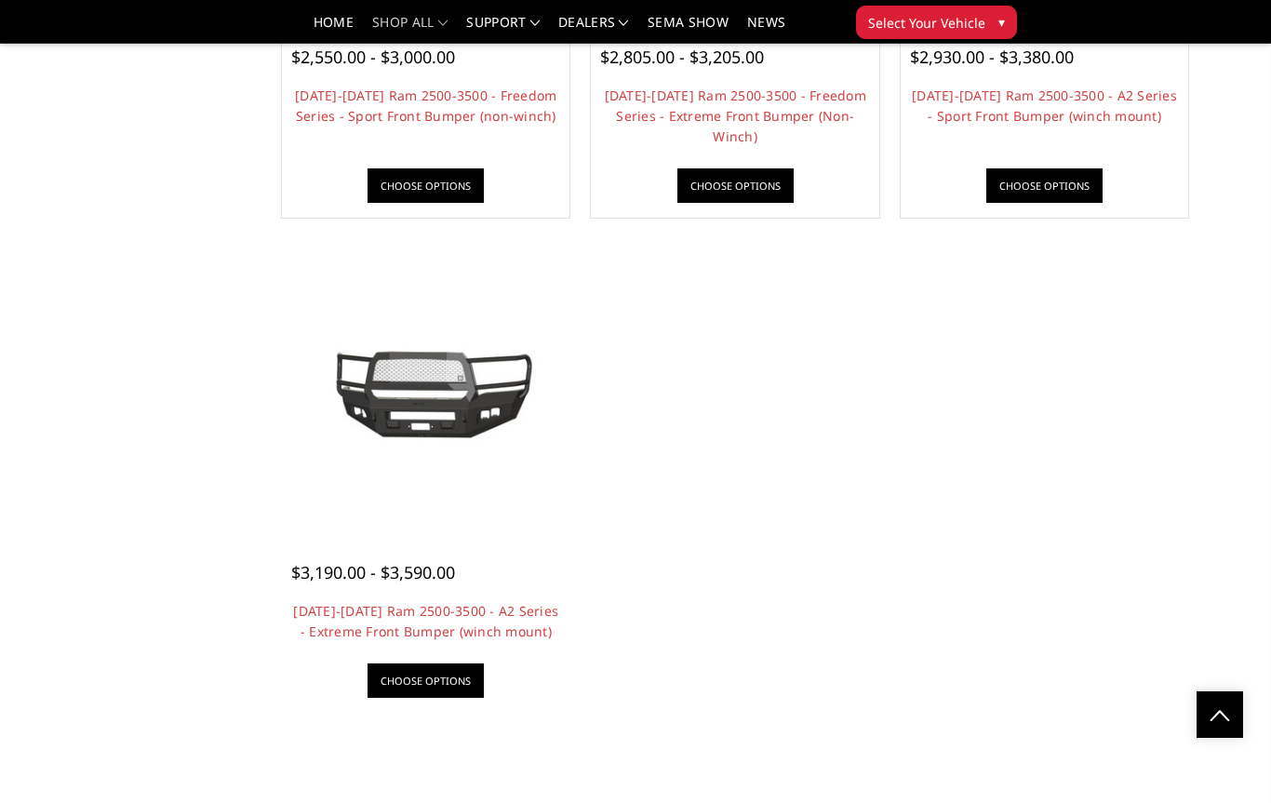
click at [391, 393] on img at bounding box center [425, 391] width 278 height 126
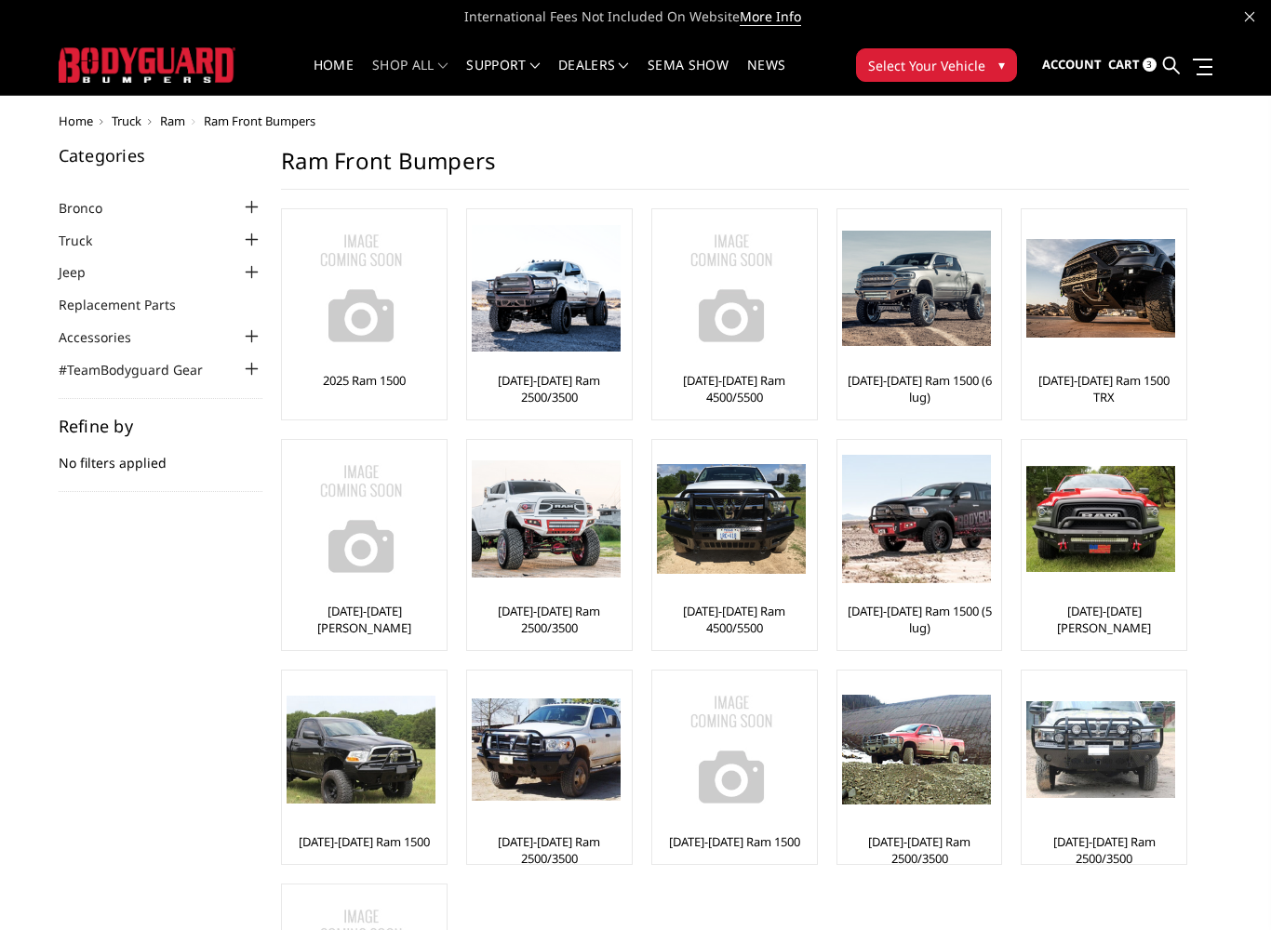
scroll to position [3, 0]
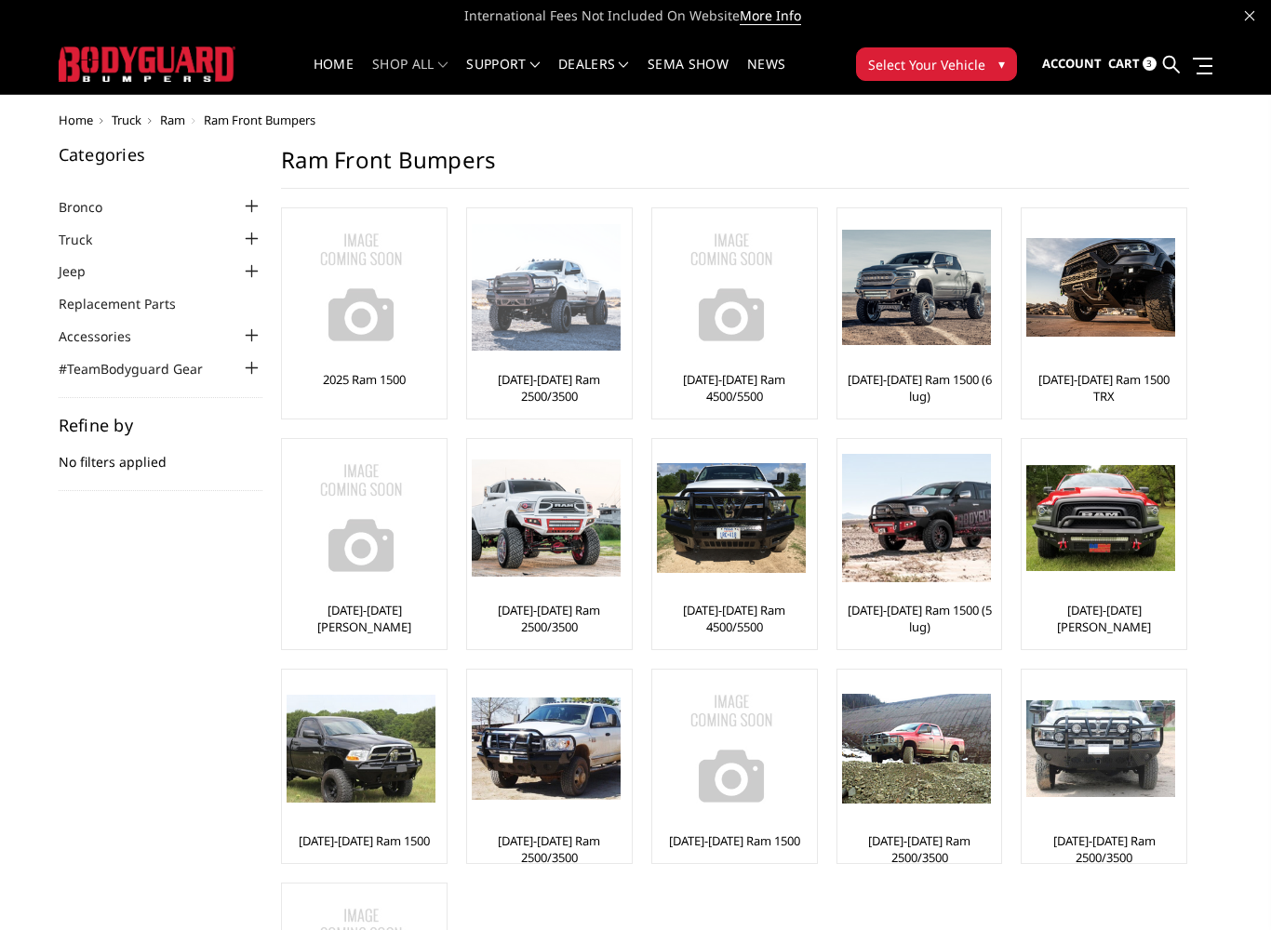
click at [500, 291] on img at bounding box center [546, 287] width 149 height 127
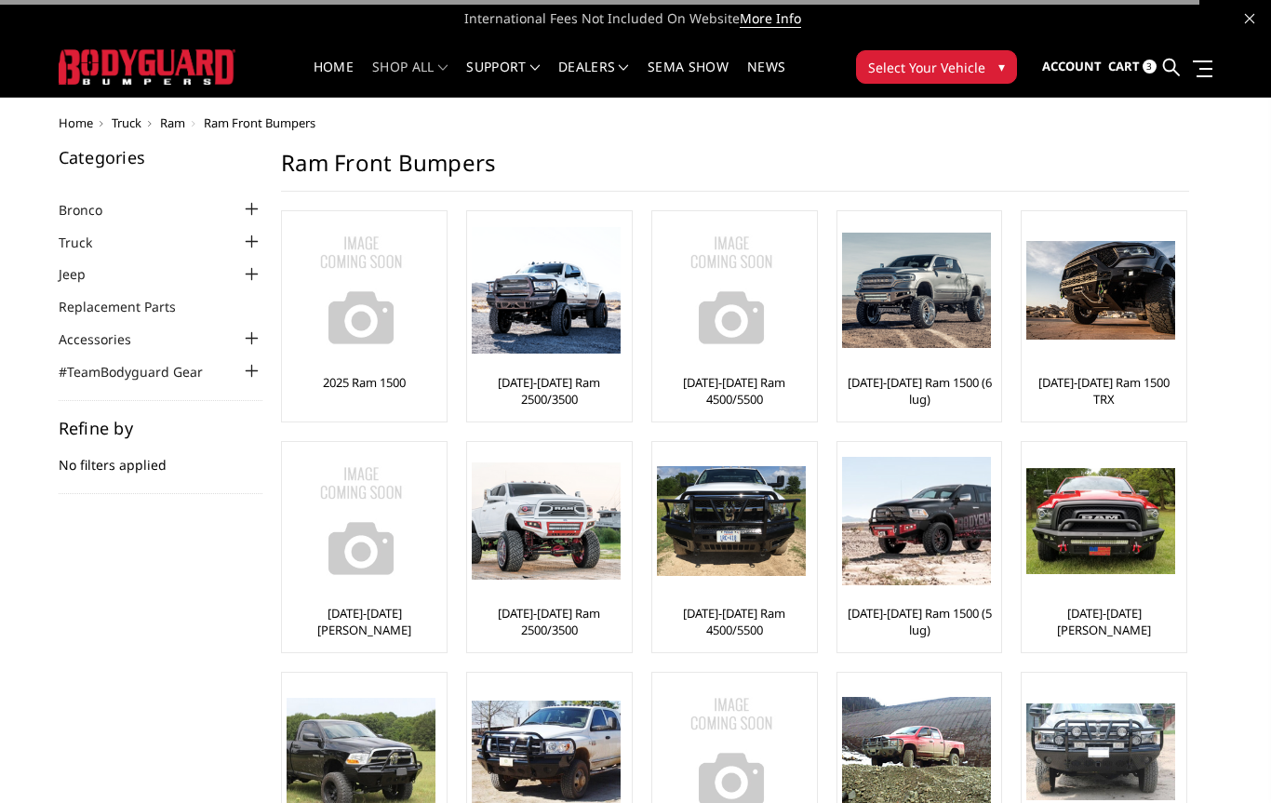
scroll to position [55, 0]
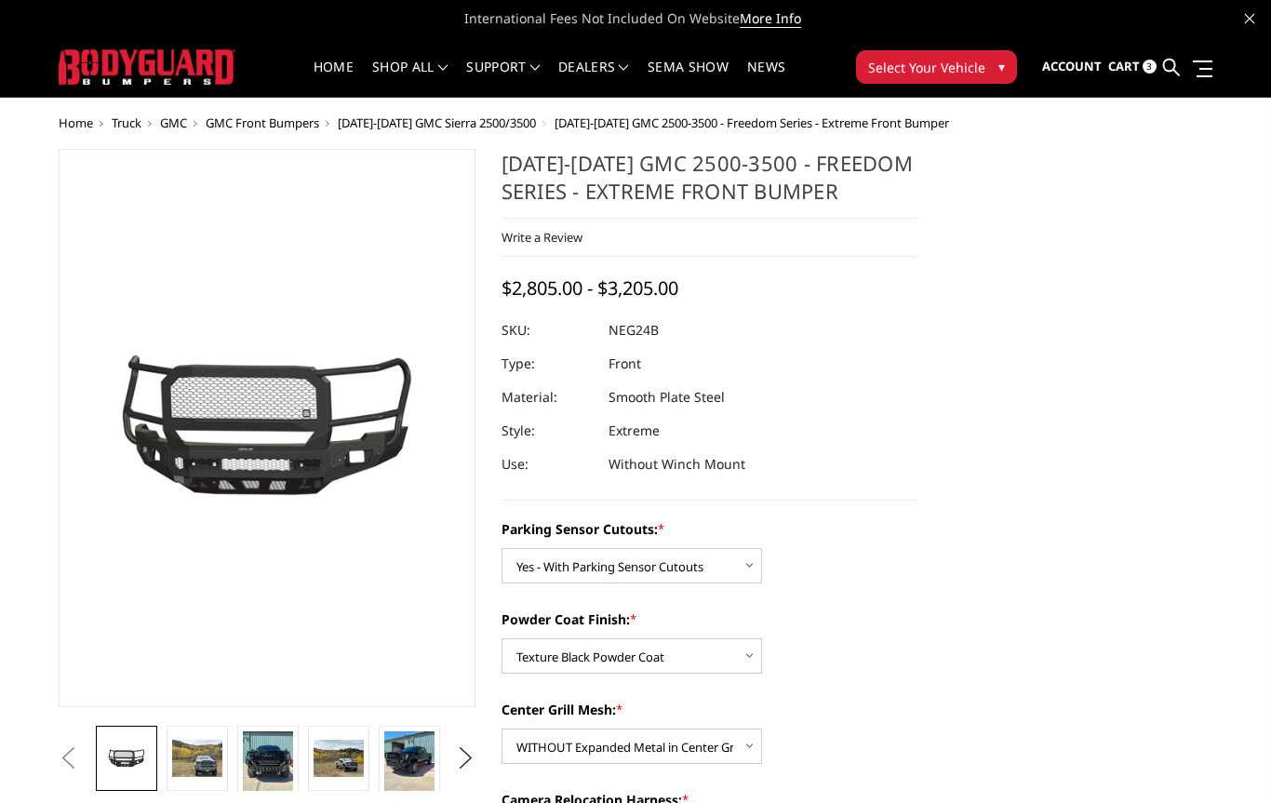
select select "2874"
select select "2876"
select select "2878"
select select "2879"
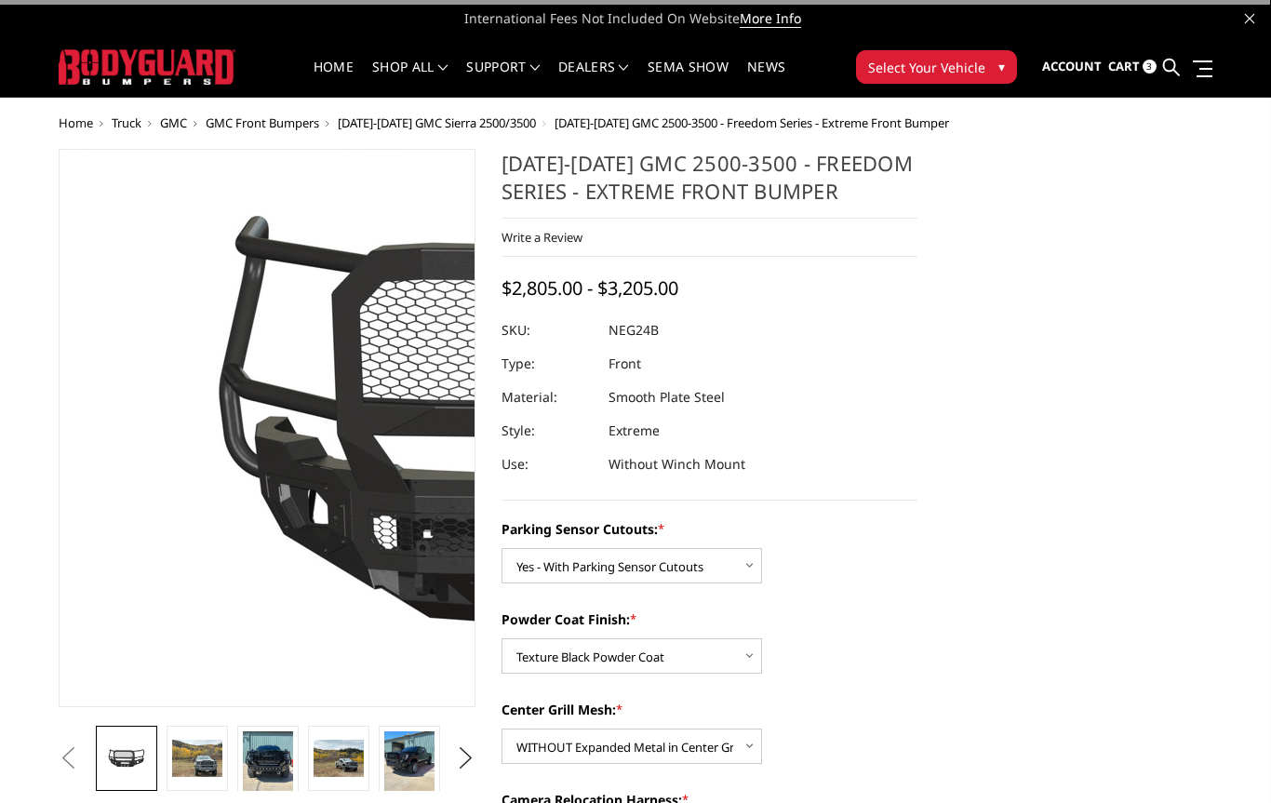
scroll to position [140, 0]
